Goal: Task Accomplishment & Management: Use online tool/utility

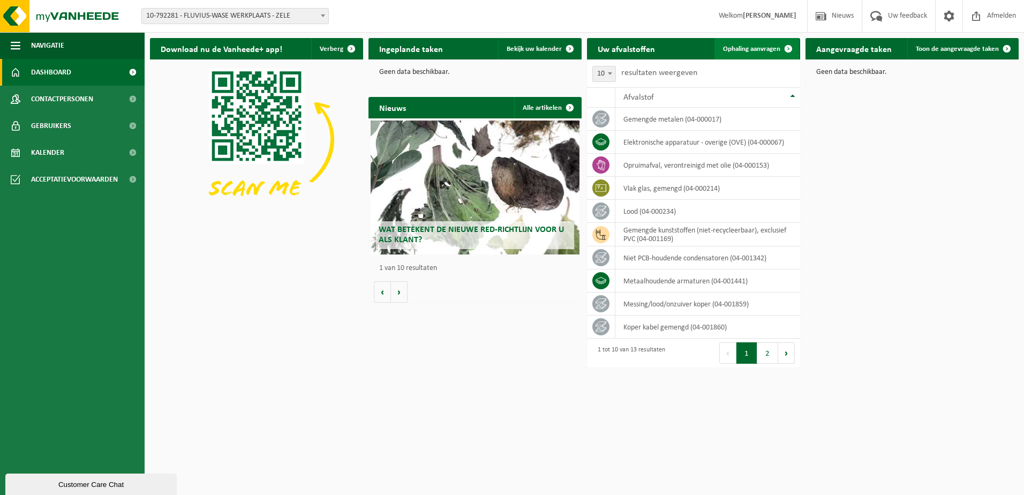
click at [760, 49] on span "Ophaling aanvragen" at bounding box center [751, 49] width 57 height 7
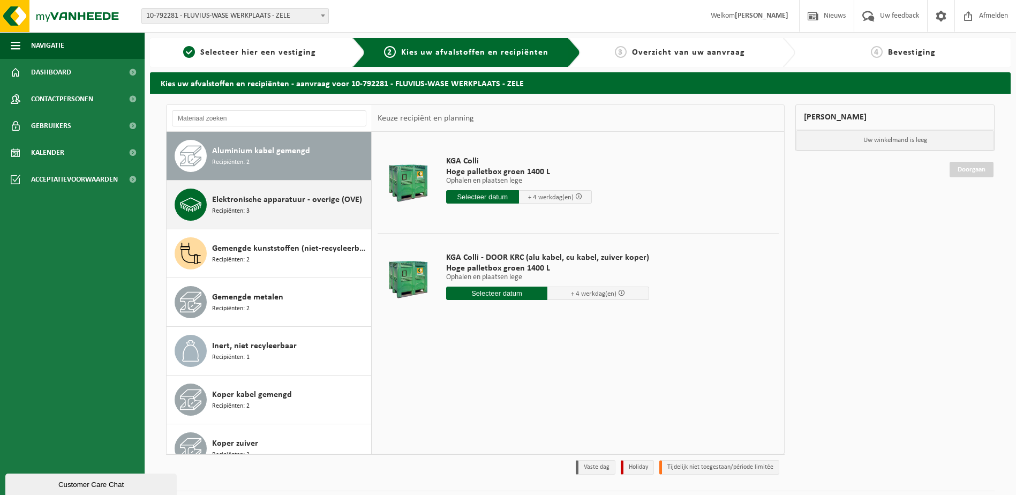
click at [295, 203] on span "Elektronische apparatuur - overige (OVE)" at bounding box center [287, 199] width 150 height 13
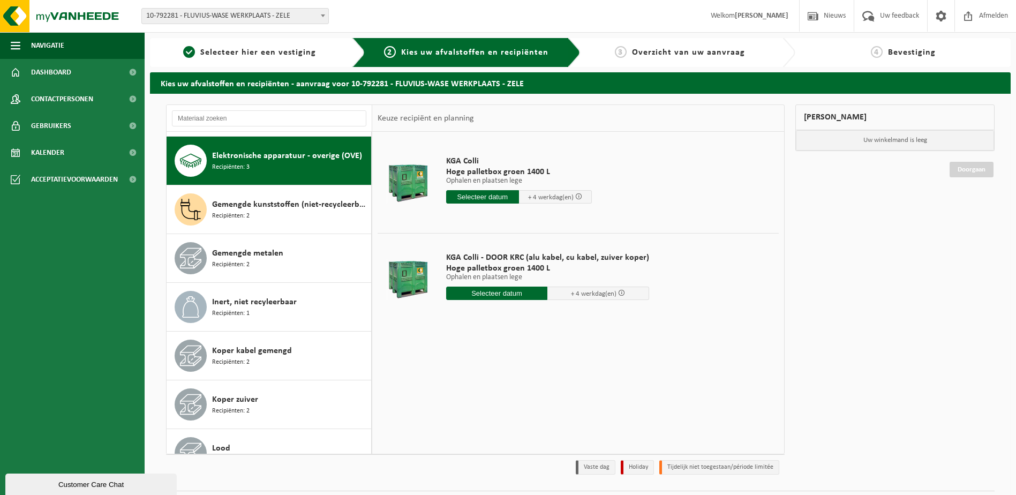
scroll to position [49, 0]
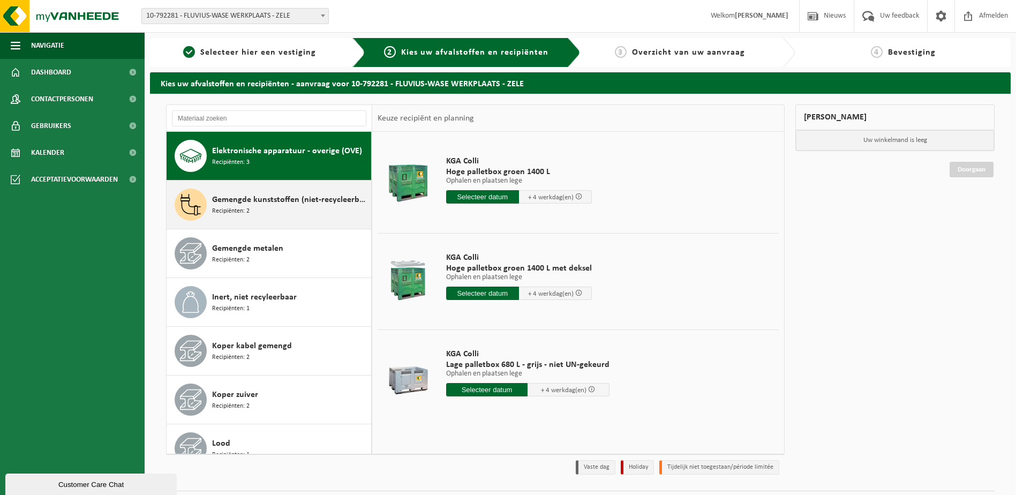
click at [294, 207] on div "Gemengde kunststoffen (niet-recycleerbaar), exclusief PVC Recipiënten: 2" at bounding box center [290, 205] width 156 height 32
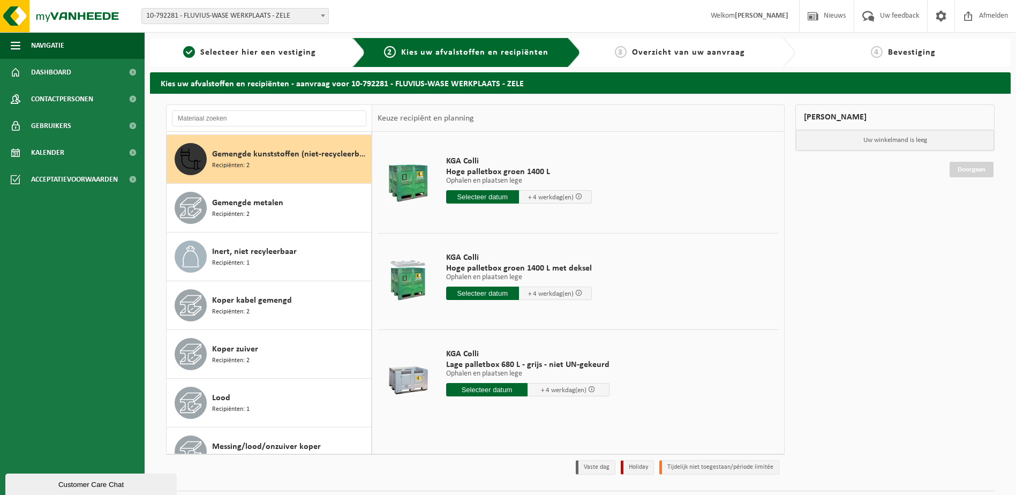
scroll to position [98, 0]
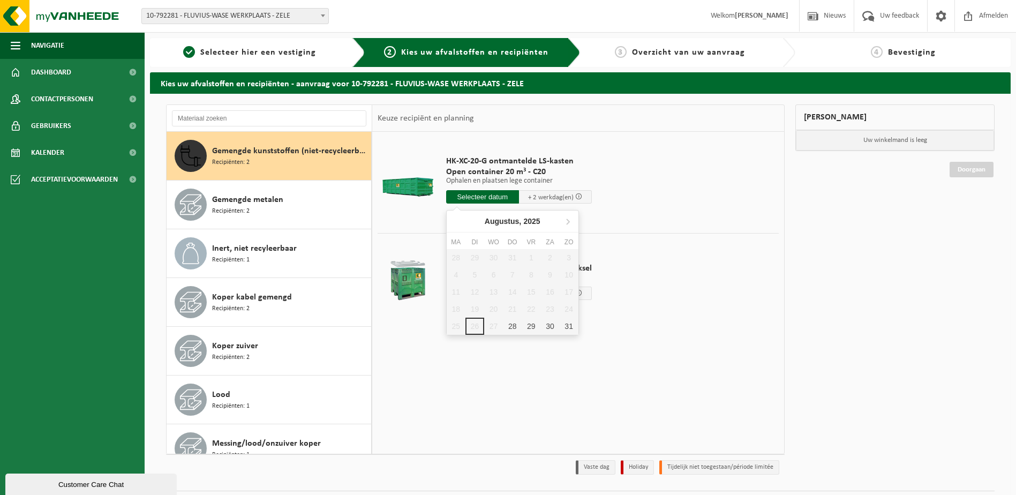
click at [498, 191] on input "text" at bounding box center [482, 196] width 73 height 13
click at [514, 325] on div "28" at bounding box center [512, 326] width 19 height 17
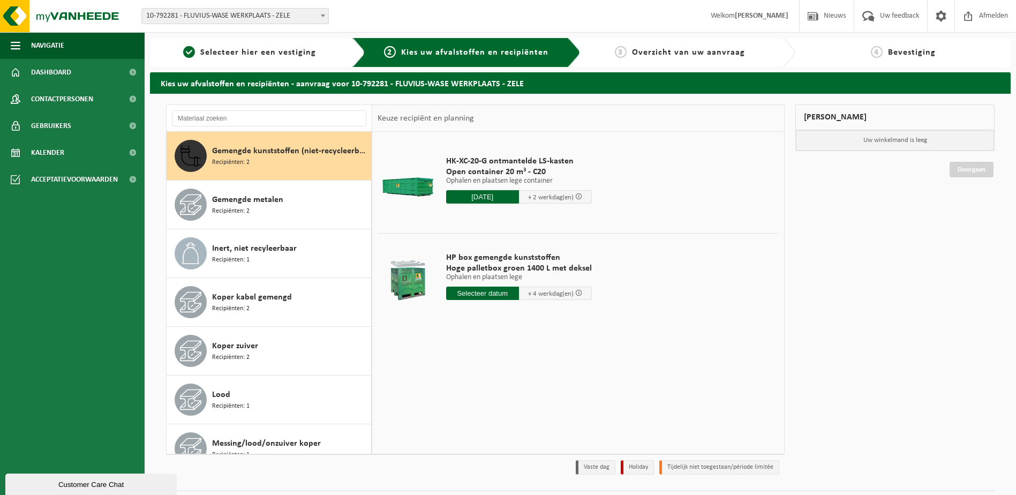
type input "Van 2025-08-28"
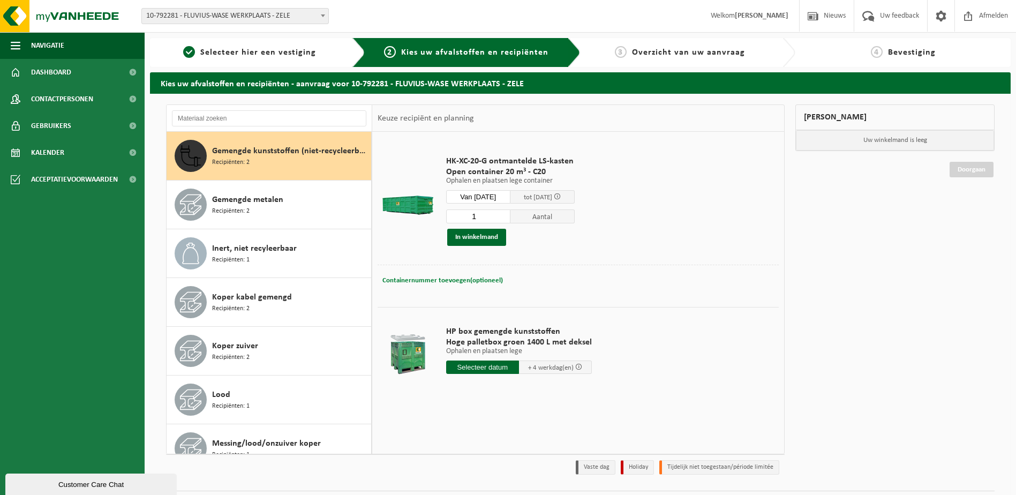
click at [388, 277] on span "Containernummer toevoegen(optioneel)" at bounding box center [443, 280] width 121 height 7
type input "c20-1340"
click at [496, 236] on button "In winkelmand" at bounding box center [476, 237] width 59 height 17
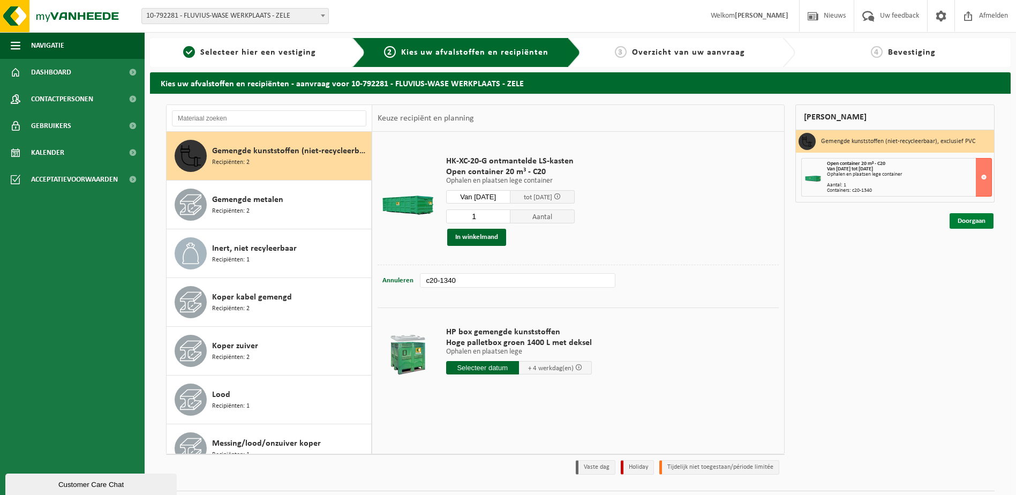
click at [981, 220] on link "Doorgaan" at bounding box center [972, 221] width 44 height 16
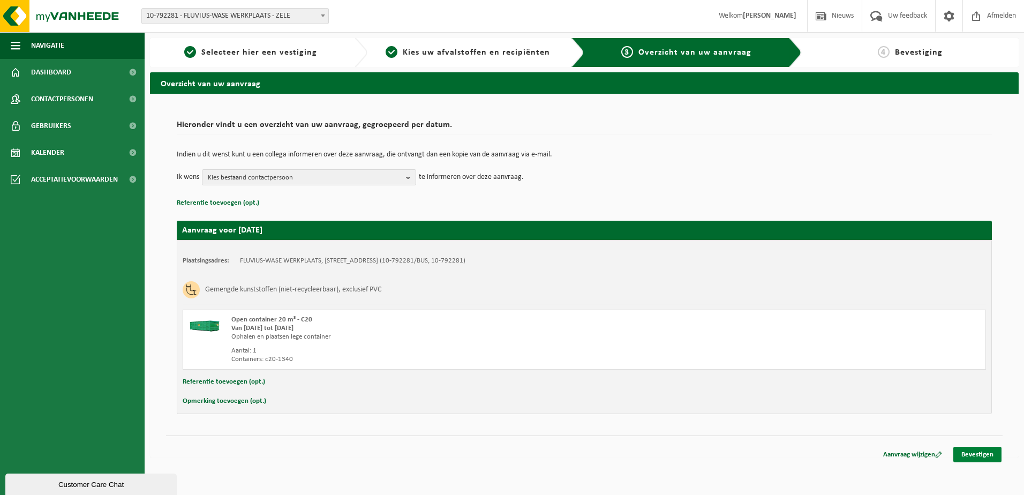
click at [969, 456] on link "Bevestigen" at bounding box center [978, 455] width 48 height 16
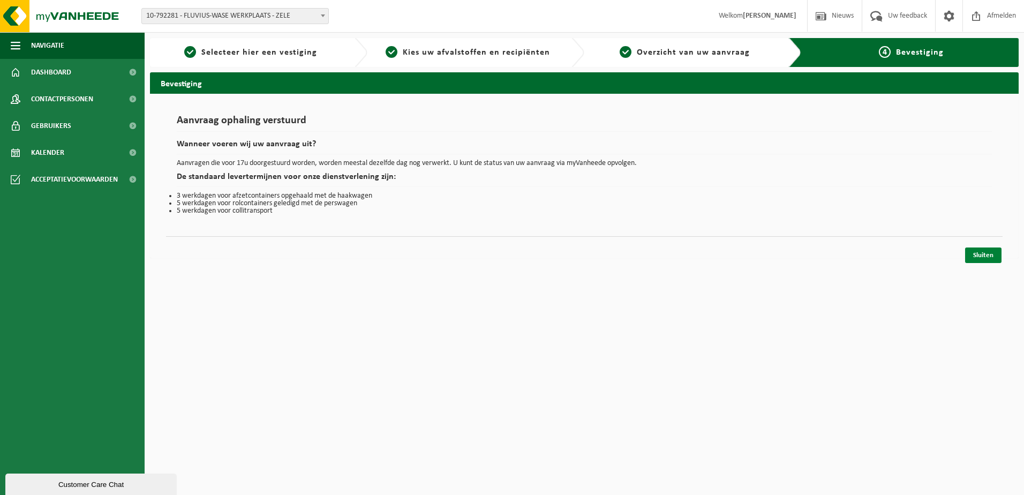
click at [985, 256] on link "Sluiten" at bounding box center [983, 256] width 36 height 16
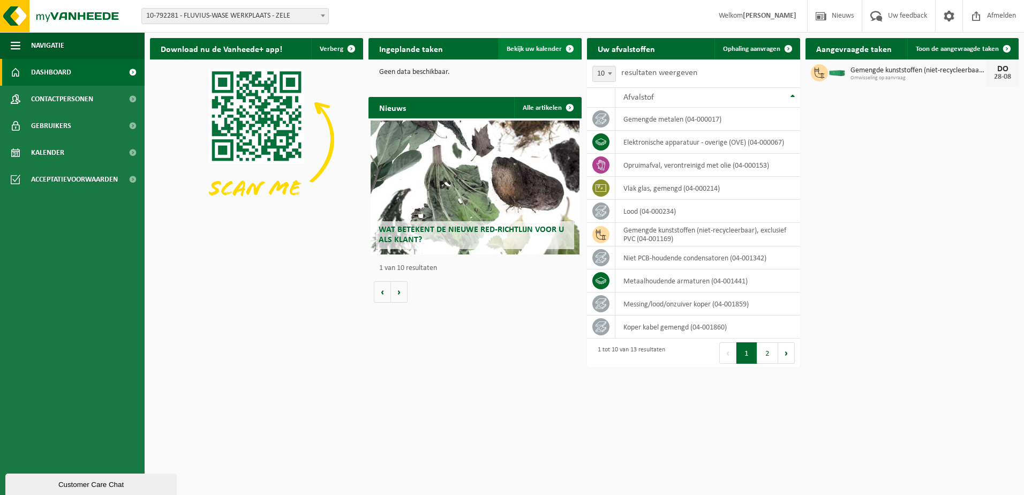
click at [550, 50] on span "Bekijk uw kalender" at bounding box center [534, 49] width 55 height 7
